Goal: Task Accomplishment & Management: Use online tool/utility

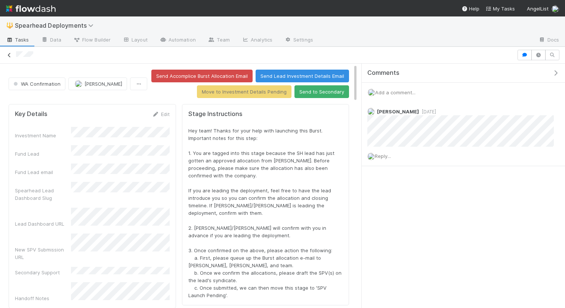
click at [9, 55] on icon at bounding box center [9, 55] width 7 height 5
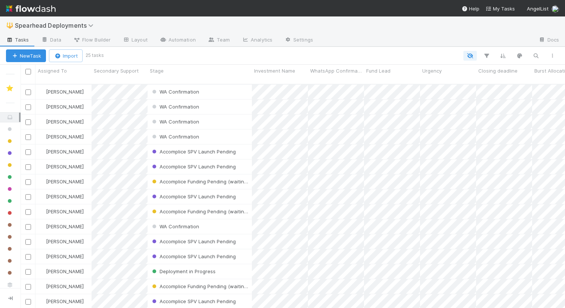
scroll to position [230, 545]
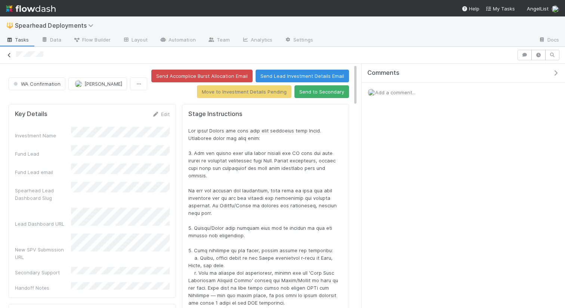
click at [9, 56] on icon at bounding box center [9, 55] width 7 height 5
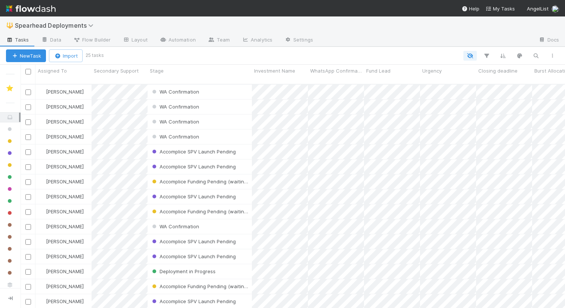
scroll to position [230, 545]
click at [148, 224] on div "WA Confirmation" at bounding box center [200, 226] width 104 height 15
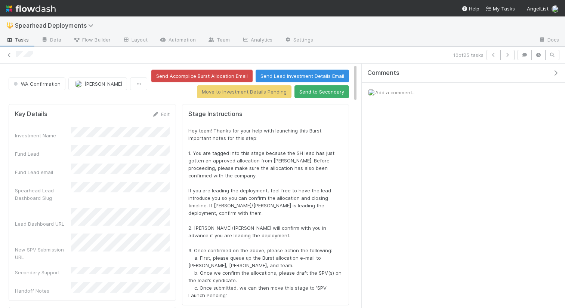
click at [410, 93] on span "Add a comment..." at bounding box center [395, 92] width 40 height 6
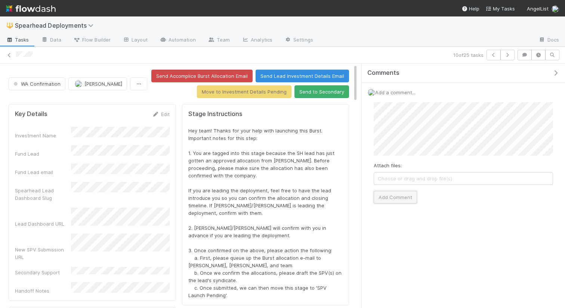
click at [388, 202] on button "Add Comment" at bounding box center [395, 197] width 43 height 13
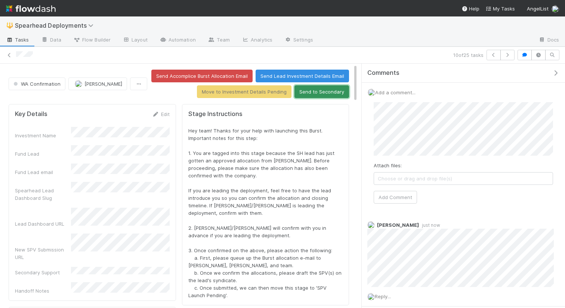
click at [326, 92] on button "Send to Secondary" at bounding box center [322, 91] width 55 height 13
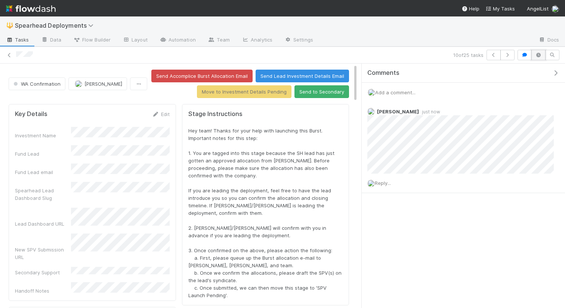
click at [542, 53] on icon "button" at bounding box center [538, 55] width 7 height 4
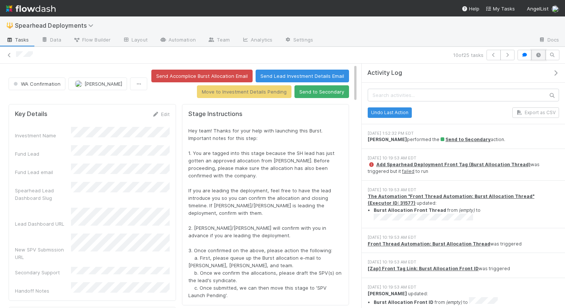
click at [542, 53] on icon "button" at bounding box center [538, 55] width 7 height 4
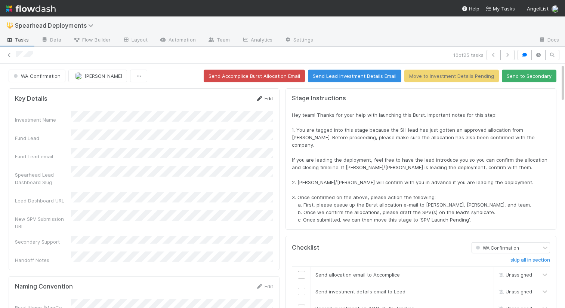
click at [268, 98] on link "Edit" at bounding box center [265, 98] width 18 height 6
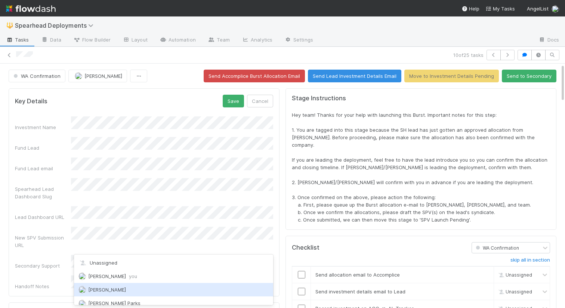
click at [101, 289] on span "[PERSON_NAME]" at bounding box center [107, 289] width 38 height 6
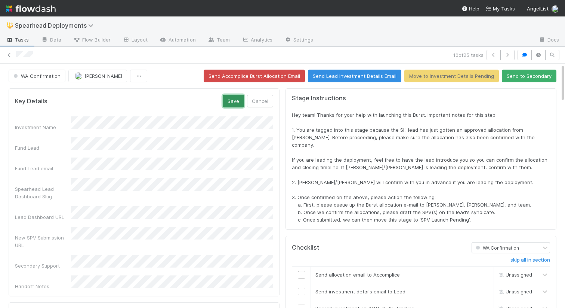
click at [229, 104] on button "Save" at bounding box center [233, 101] width 21 height 13
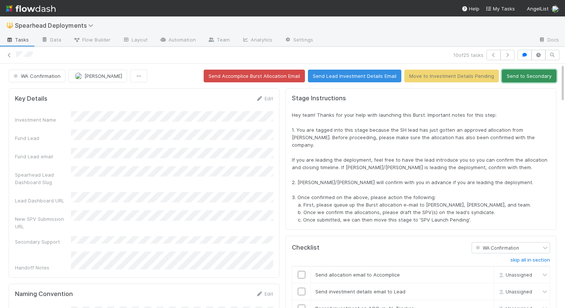
click at [520, 76] on button "Send to Secondary" at bounding box center [529, 76] width 55 height 13
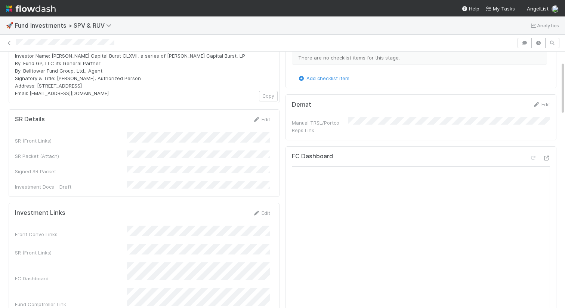
scroll to position [46, 0]
click at [548, 157] on icon at bounding box center [546, 158] width 7 height 5
